Goal: Check status: Check status

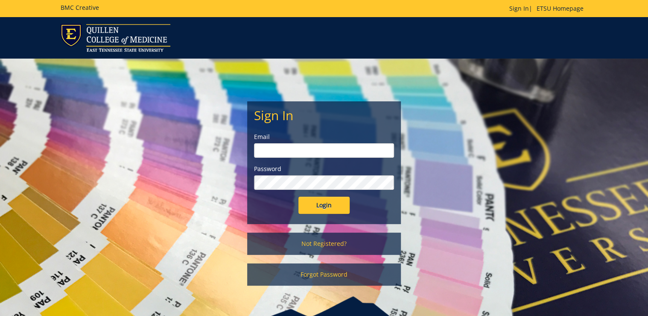
type input "[PERSON_NAME][EMAIL_ADDRESS][DOMAIN_NAME]"
click at [323, 210] on input "Login" at bounding box center [324, 204] width 51 height 17
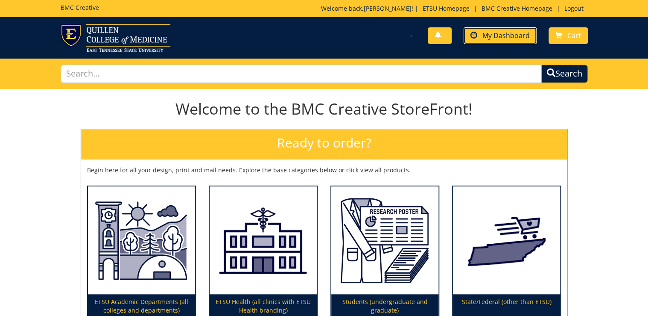
click at [520, 31] on span "My Dashboard" at bounding box center [506, 35] width 47 height 9
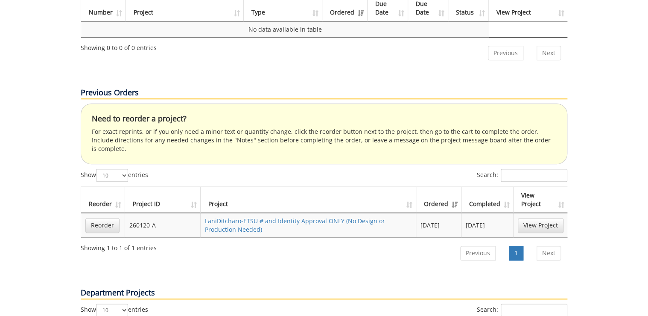
scroll to position [444, 0]
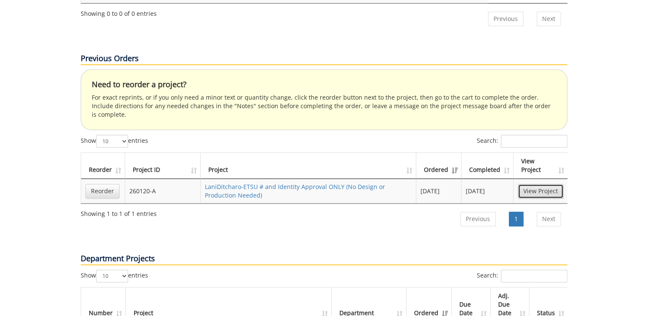
click at [539, 184] on link "View Project" at bounding box center [541, 191] width 46 height 15
